Goal: Information Seeking & Learning: Learn about a topic

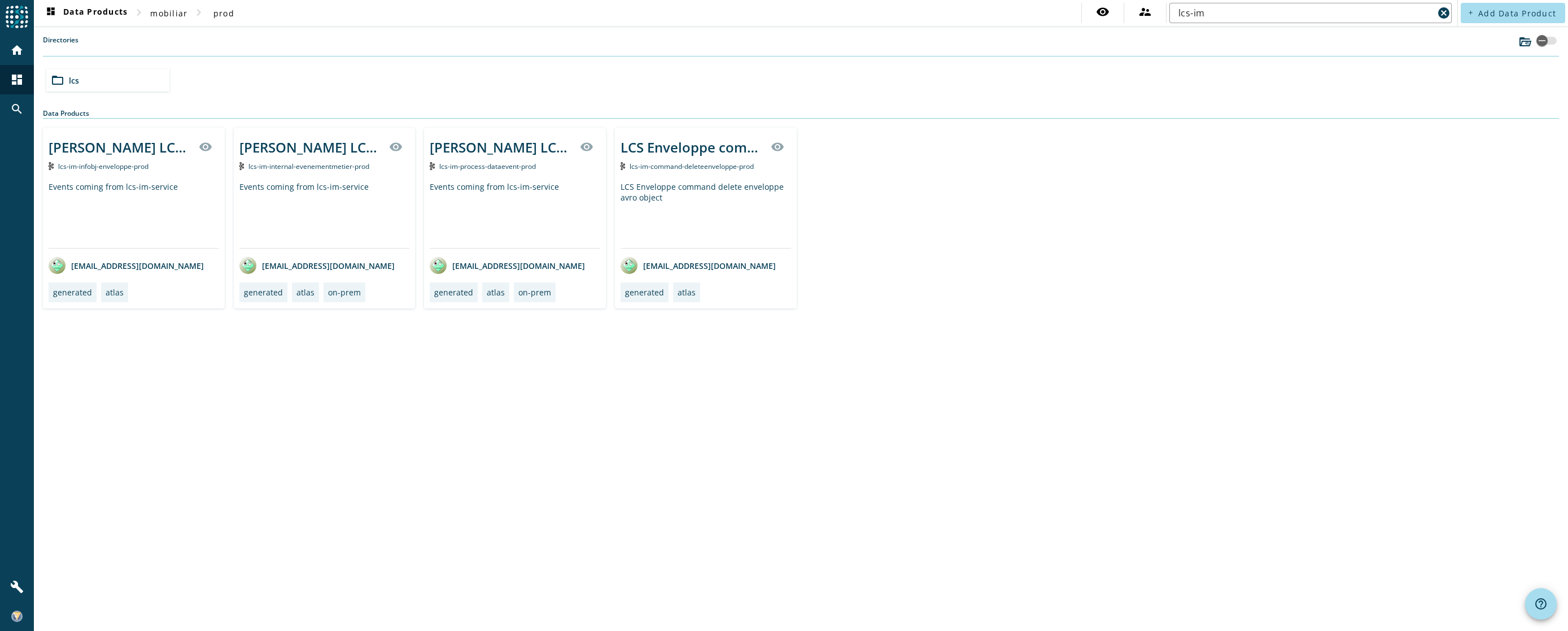
click at [647, 194] on div "LCS Enveloppe command delete enveloppe avro object" at bounding box center [706, 214] width 171 height 66
click at [653, 197] on div "LCS Enveloppe command delete enveloppe avro object" at bounding box center [706, 214] width 171 height 66
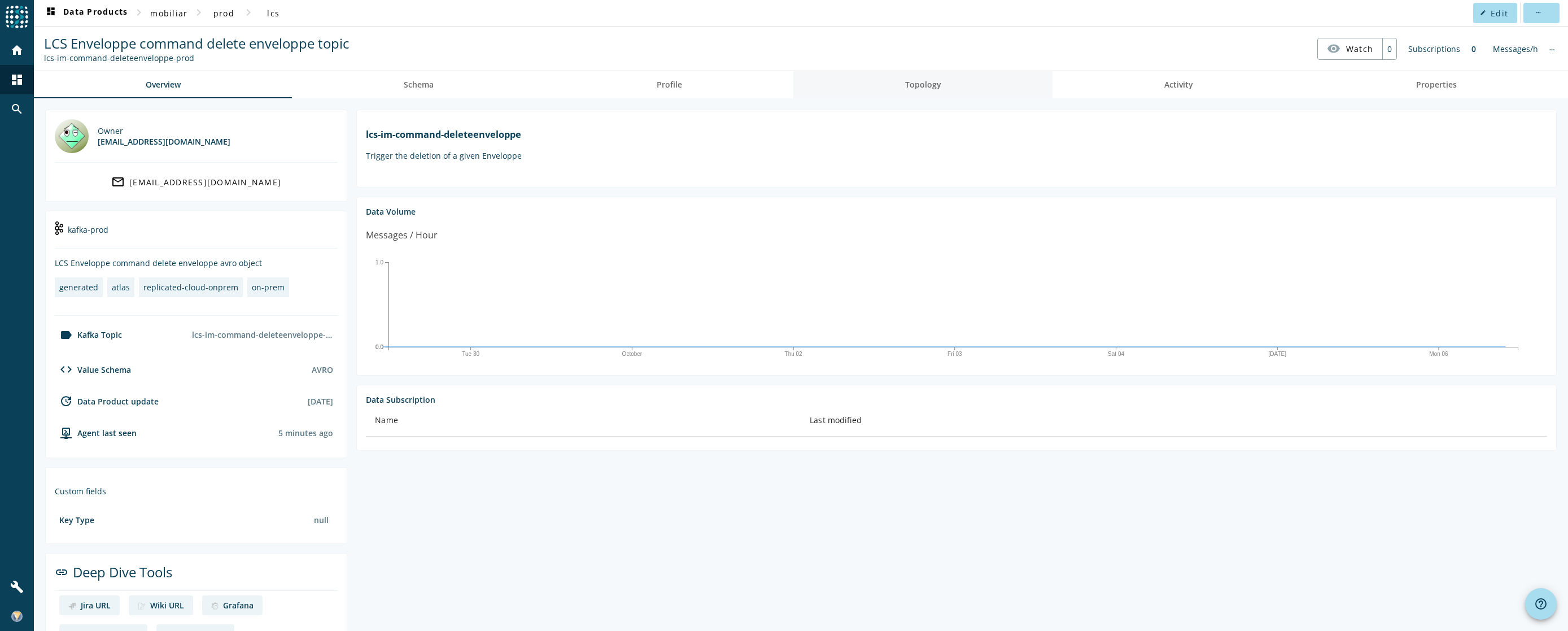
click at [887, 80] on link "Topology" at bounding box center [923, 85] width 259 height 27
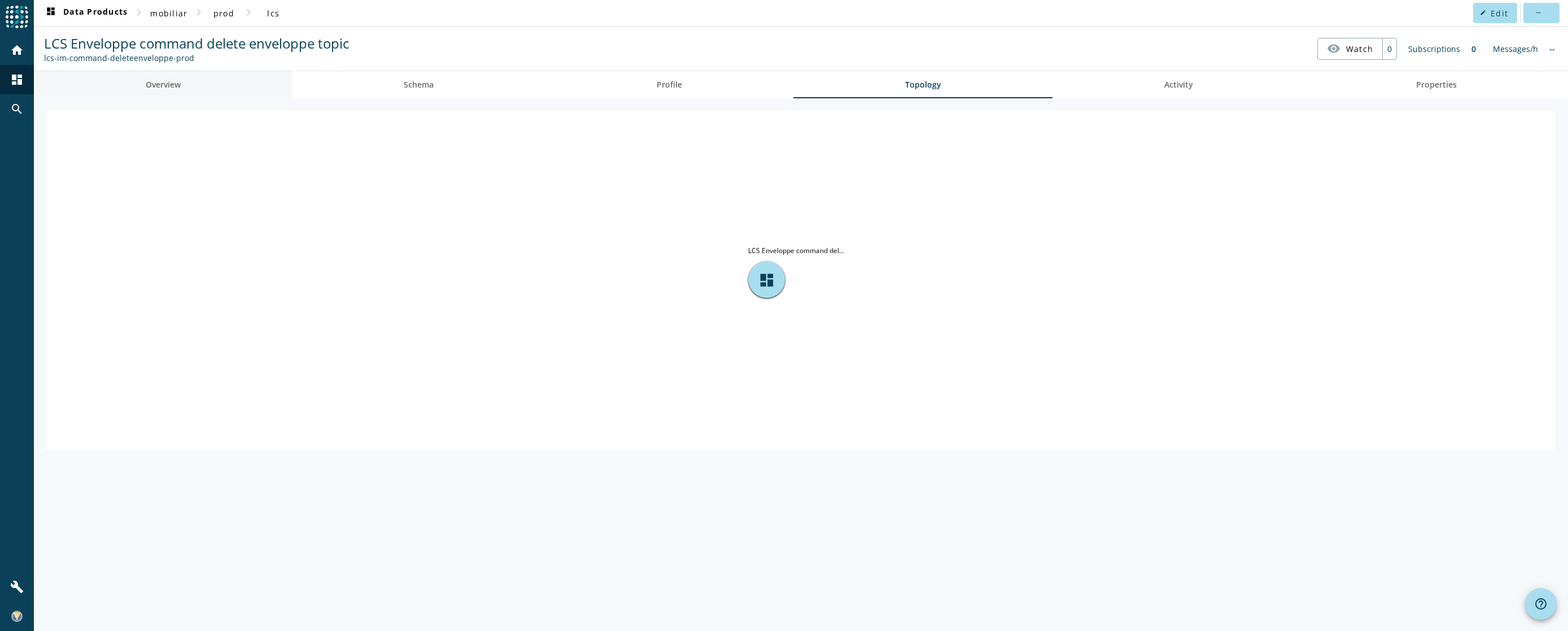
click at [189, 84] on link "Overview" at bounding box center [162, 85] width 258 height 27
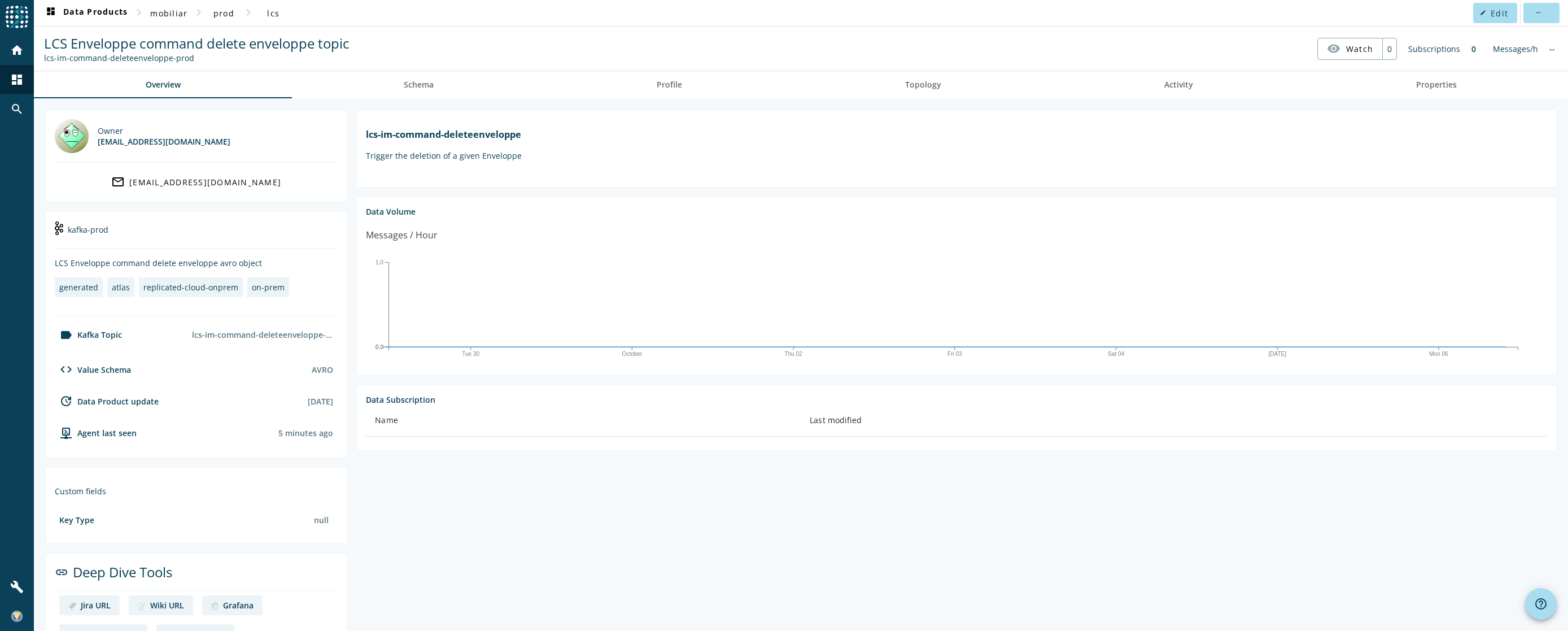
drag, startPoint x: 521, startPoint y: 202, endPoint x: 520, endPoint y: 211, distance: 9.1
